Goal: Task Accomplishment & Management: Manage account settings

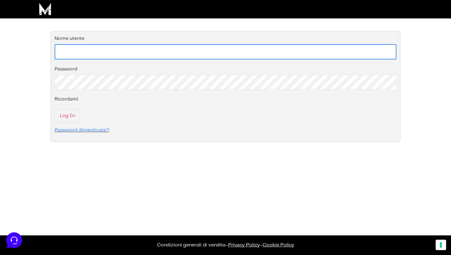
click at [152, 52] on input "Nome utente" at bounding box center [226, 51] width 342 height 15
type input "[EMAIL_ADDRESS][DOMAIN_NAME]"
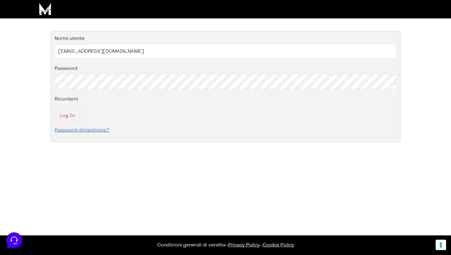
click at [53, 120] on fieldset "Effettua il login nel tuo account Nome utente [EMAIL_ADDRESS][DOMAIN_NAME] Pass…" at bounding box center [226, 86] width 350 height 111
click at [62, 118] on input "Log In" at bounding box center [67, 115] width 25 height 13
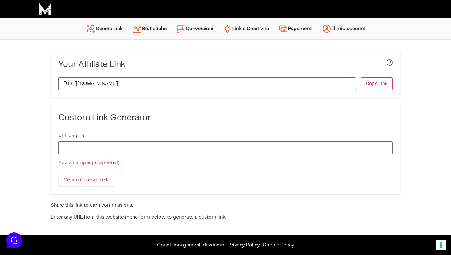
click at [115, 98] on div "Your Affiliate Link https://wearemarketers.net/corsi/?linker=201 Copy Link Acce…" at bounding box center [226, 136] width 350 height 169
